Goal: Check status: Check status

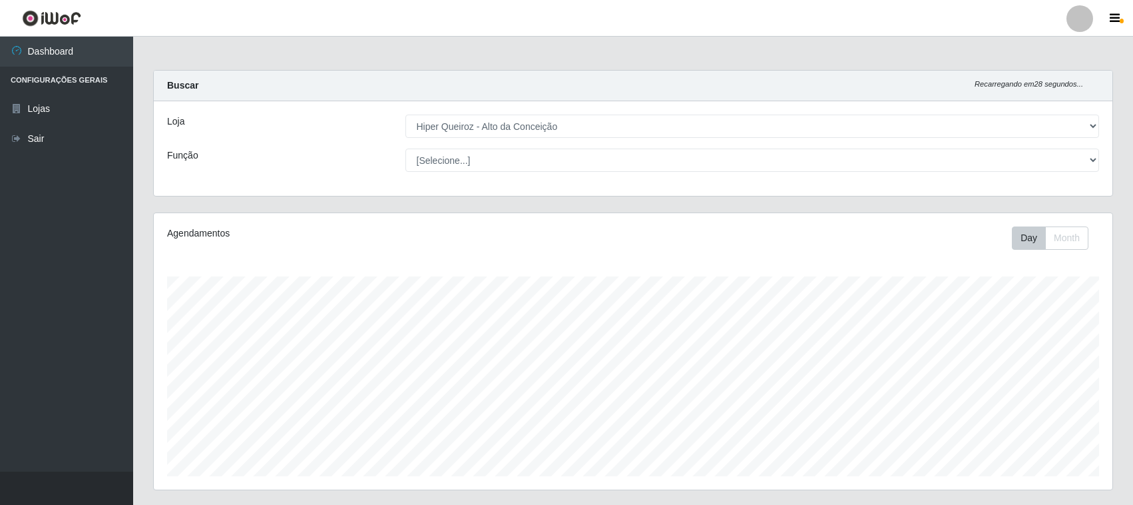
select select "515"
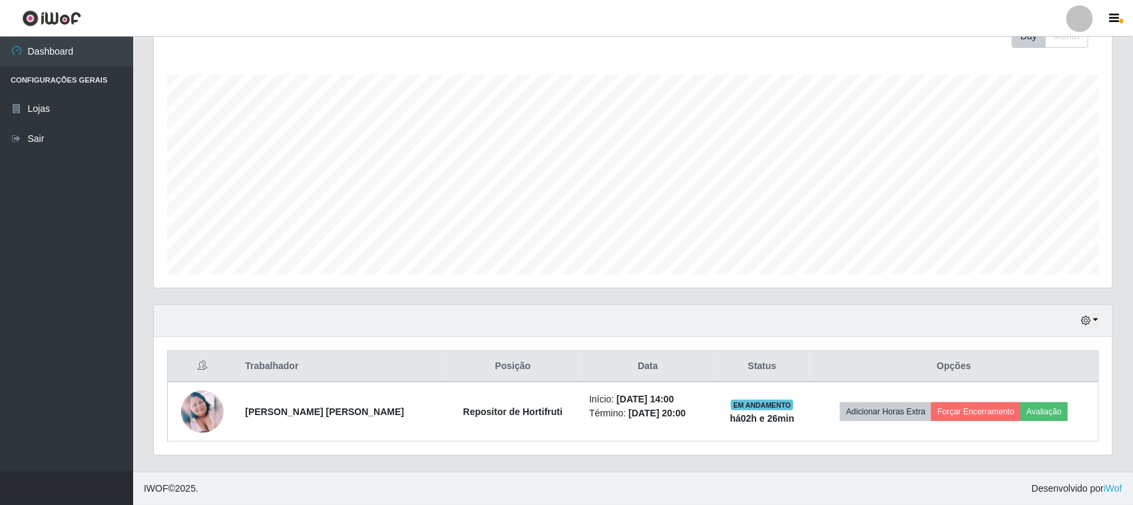
scroll to position [277, 959]
click at [1016, 248] on button "3 dias" at bounding box center [1045, 242] width 105 height 28
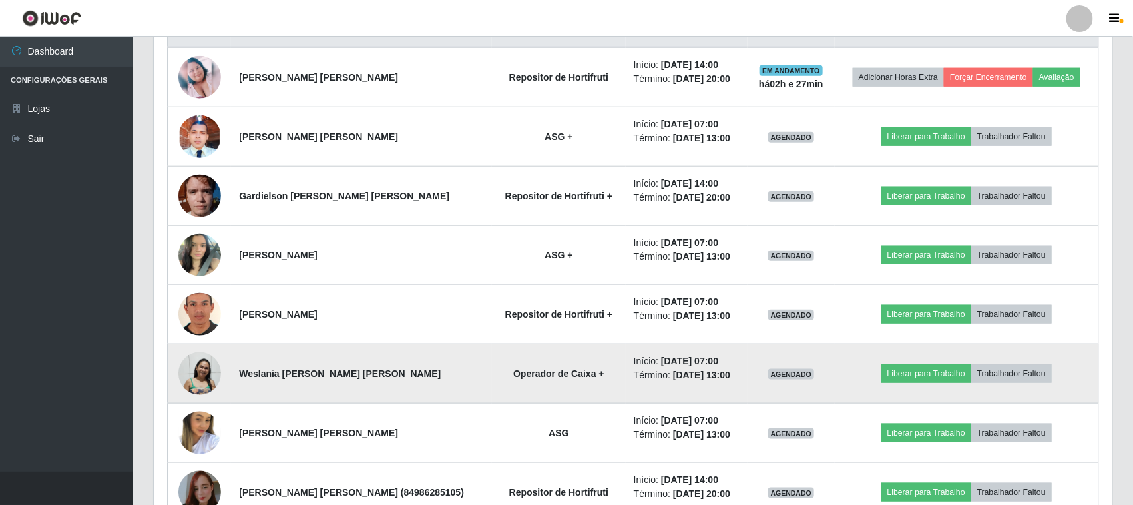
scroll to position [619, 0]
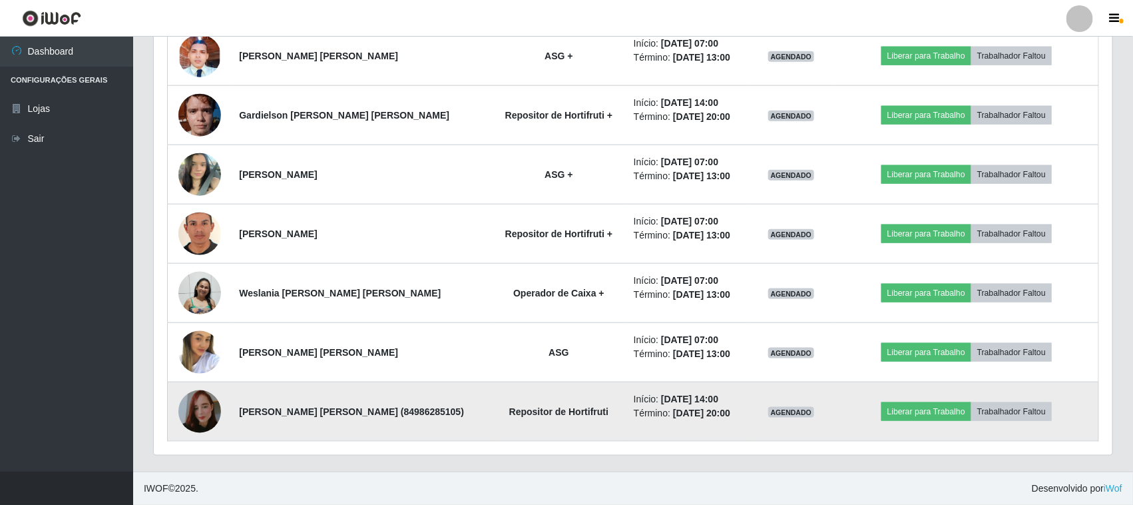
click at [204, 411] on img at bounding box center [199, 411] width 43 height 76
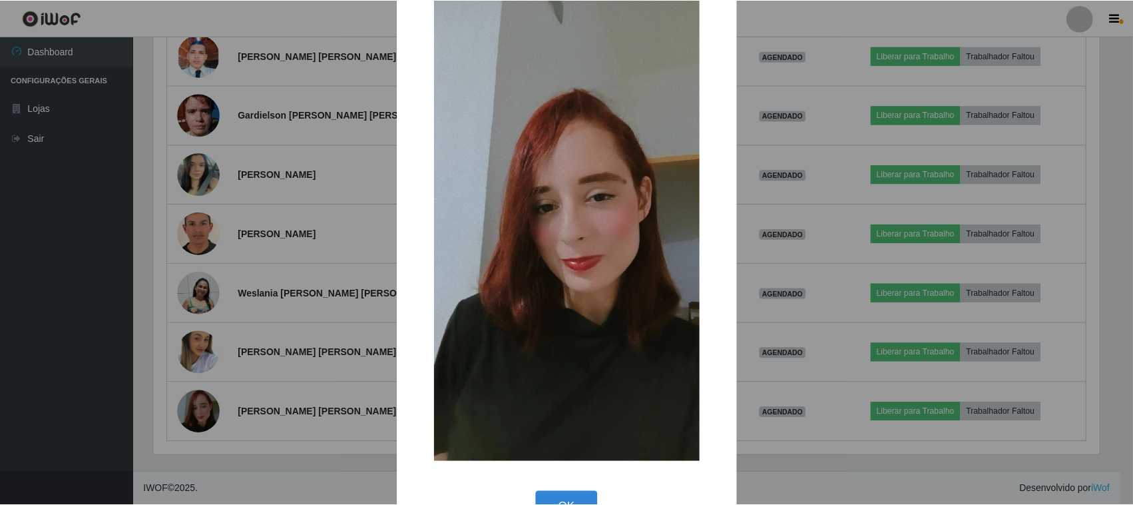
scroll to position [85, 0]
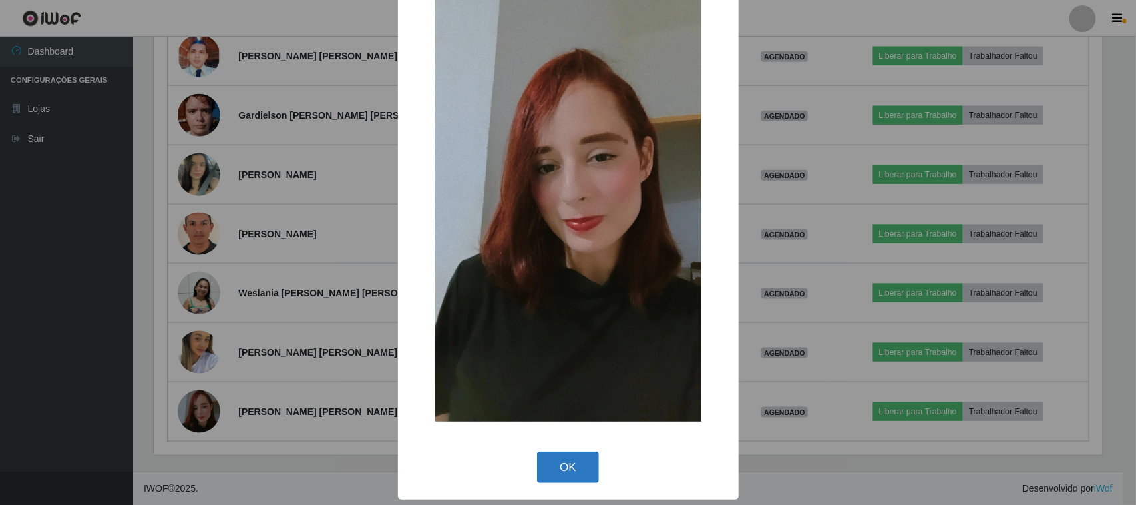
click at [551, 467] on button "OK" at bounding box center [568, 466] width 62 height 31
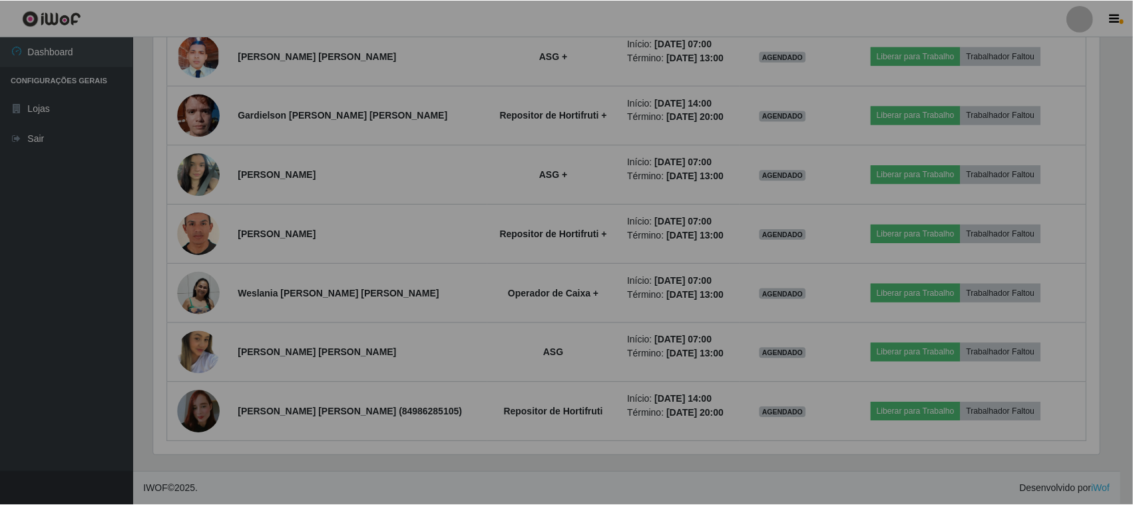
scroll to position [277, 959]
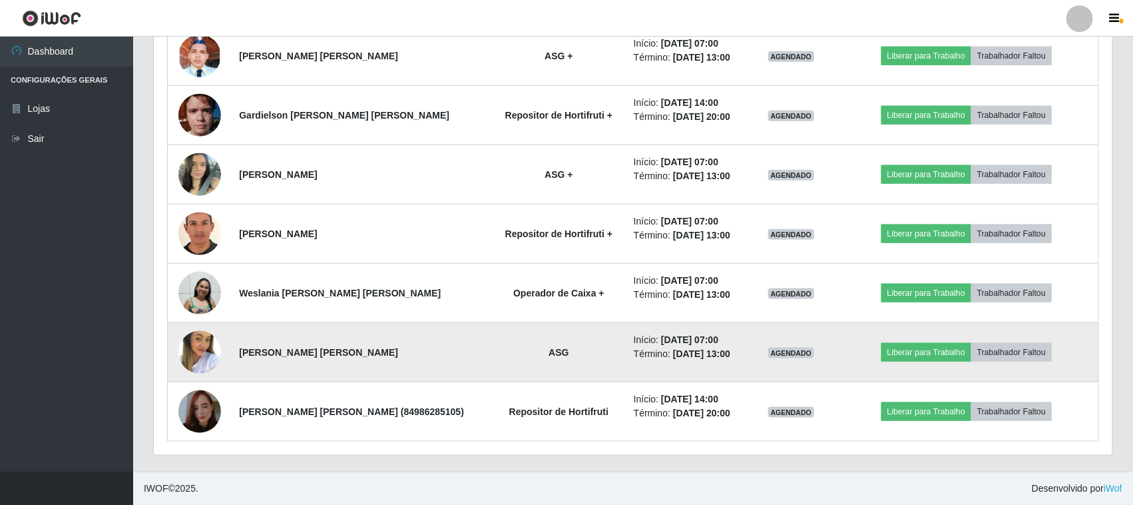
click at [198, 347] on img at bounding box center [199, 353] width 43 height 66
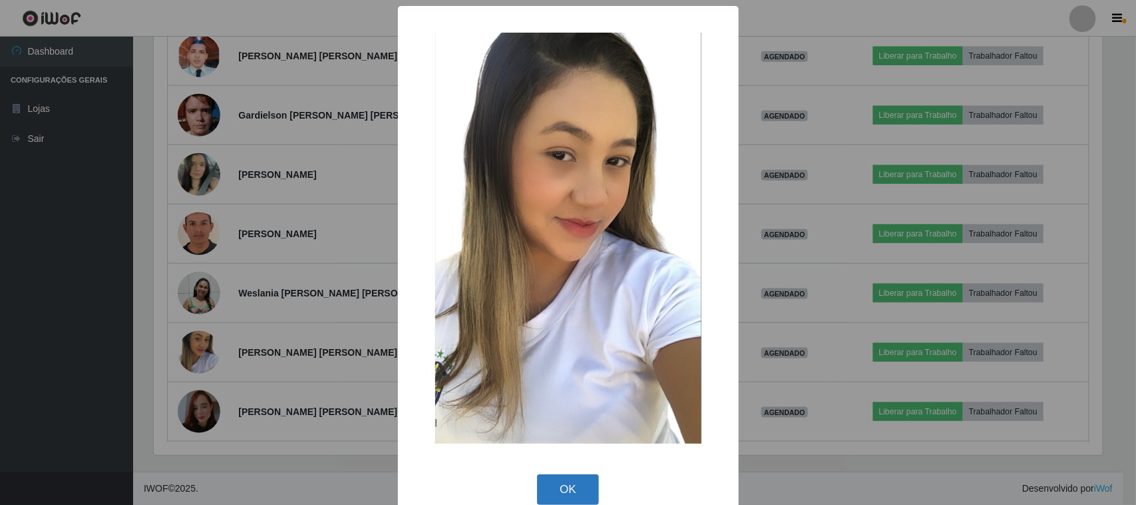
click at [571, 486] on button "OK" at bounding box center [568, 489] width 62 height 31
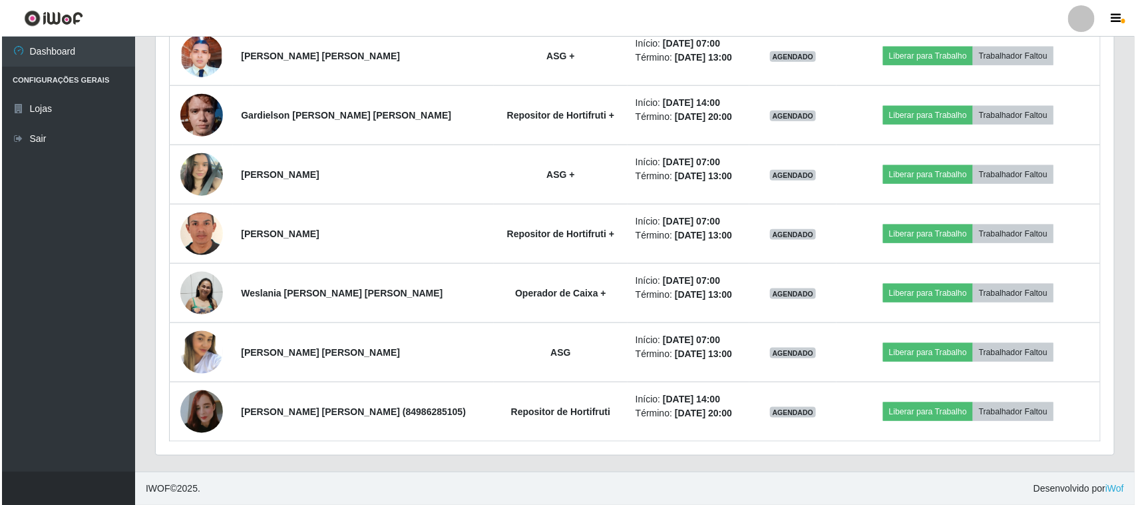
scroll to position [277, 959]
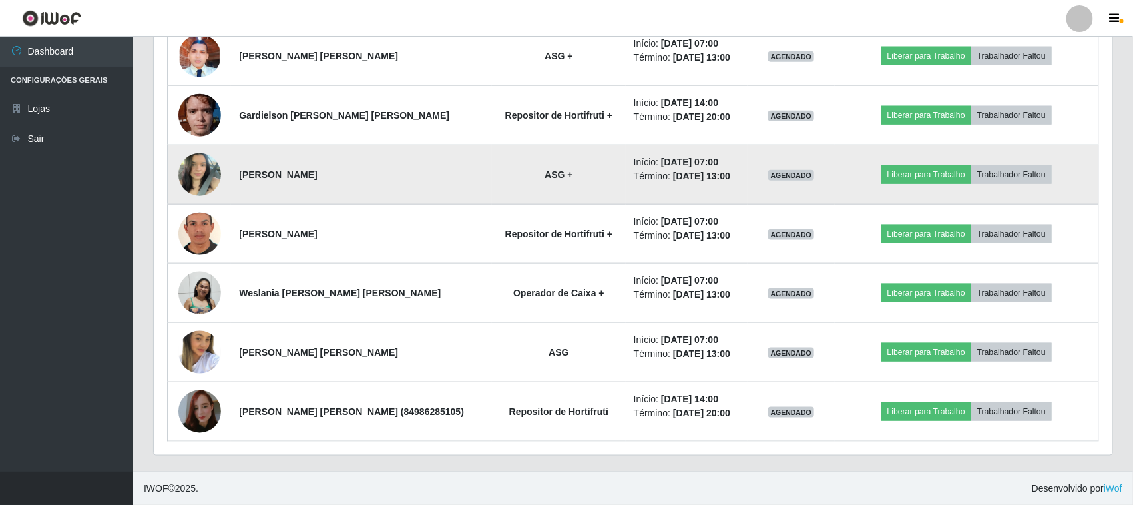
click at [197, 168] on img at bounding box center [199, 174] width 43 height 57
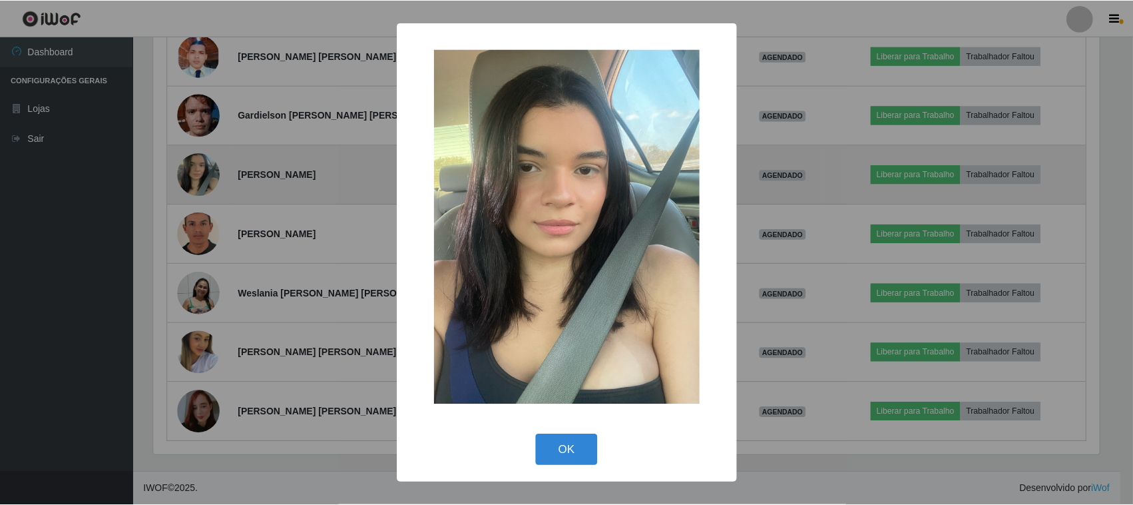
scroll to position [277, 949]
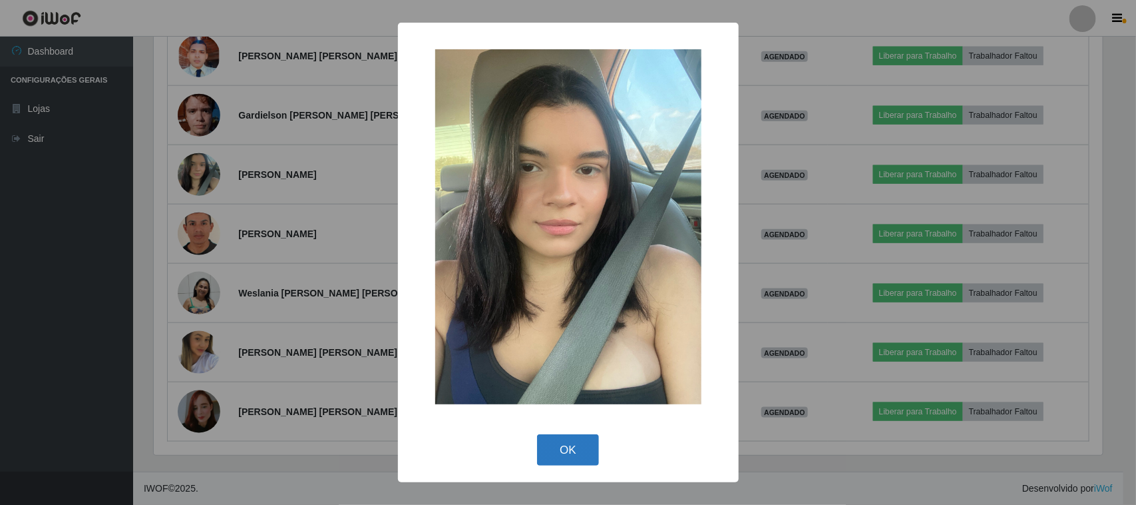
click at [556, 437] on button "OK" at bounding box center [568, 449] width 62 height 31
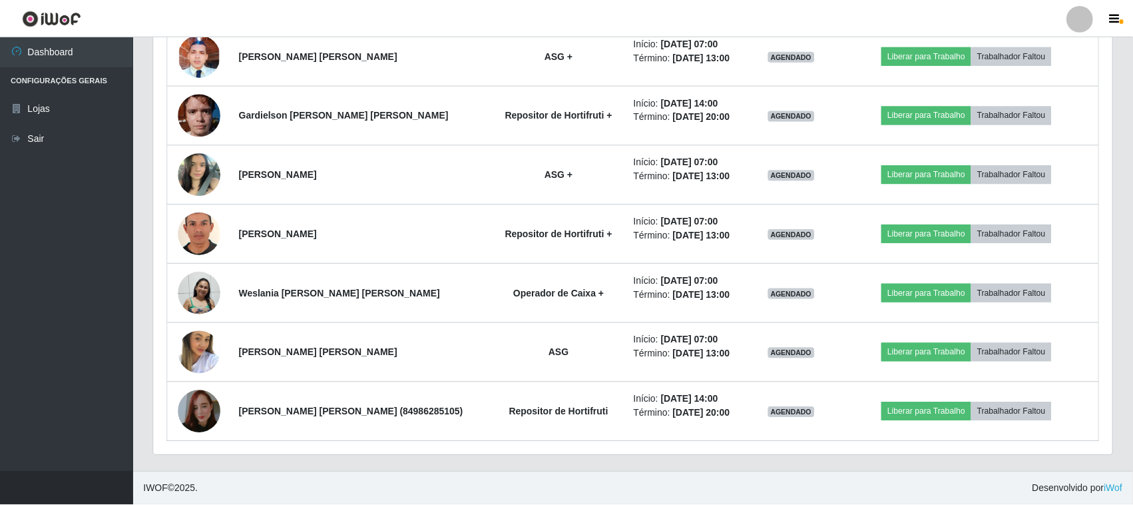
scroll to position [277, 959]
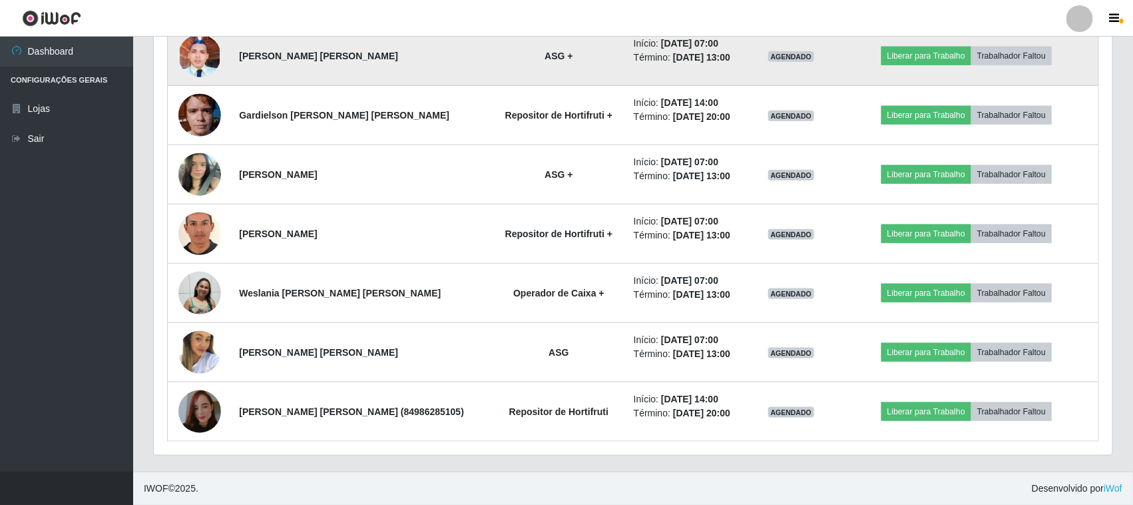
click at [194, 52] on img at bounding box center [199, 56] width 43 height 95
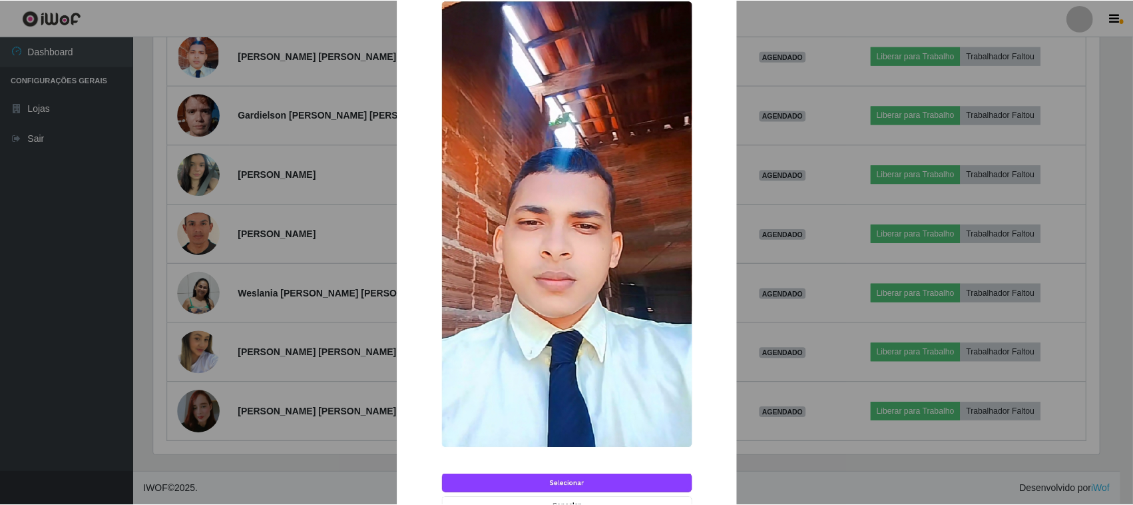
scroll to position [203, 0]
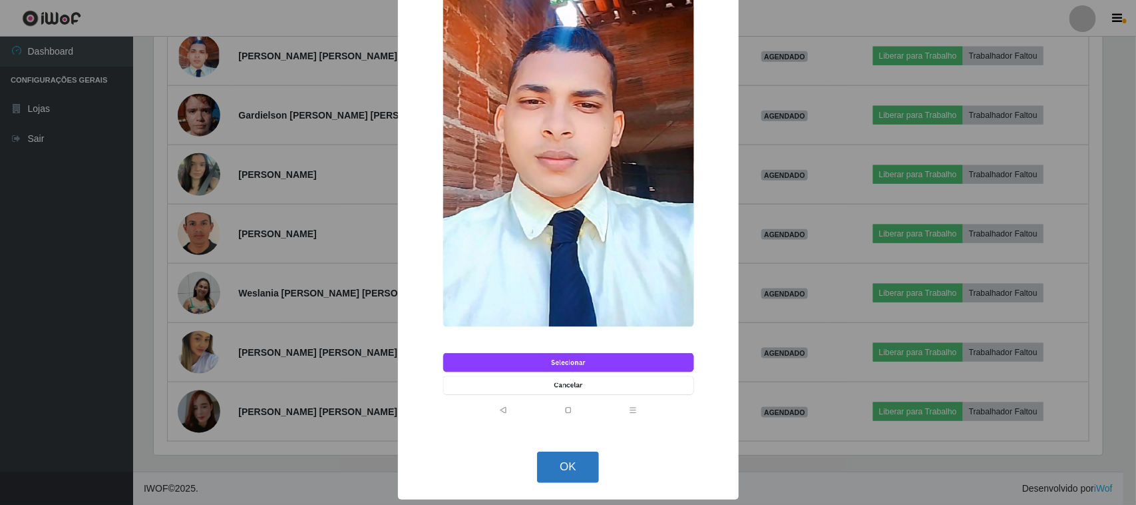
click at [576, 474] on button "OK" at bounding box center [568, 466] width 62 height 31
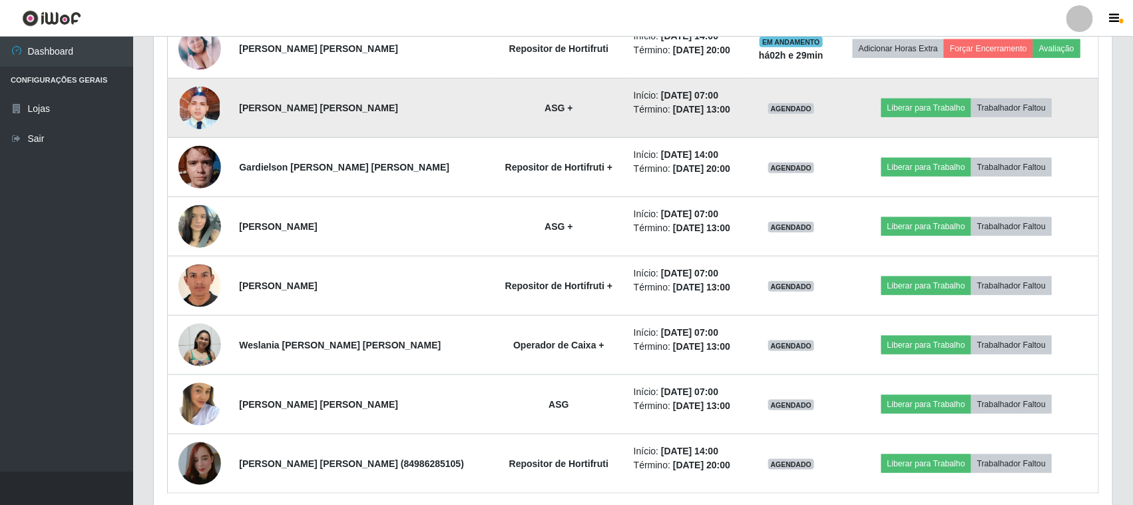
scroll to position [536, 0]
